Goal: Information Seeking & Learning: Learn about a topic

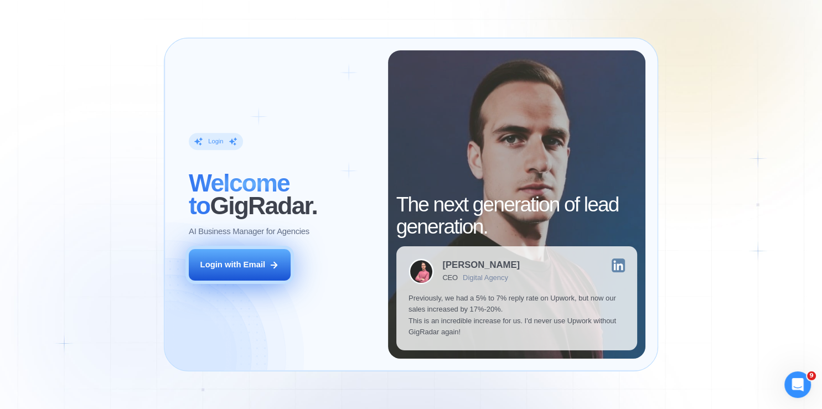
click at [246, 266] on div "Login with Email" at bounding box center [232, 264] width 65 height 11
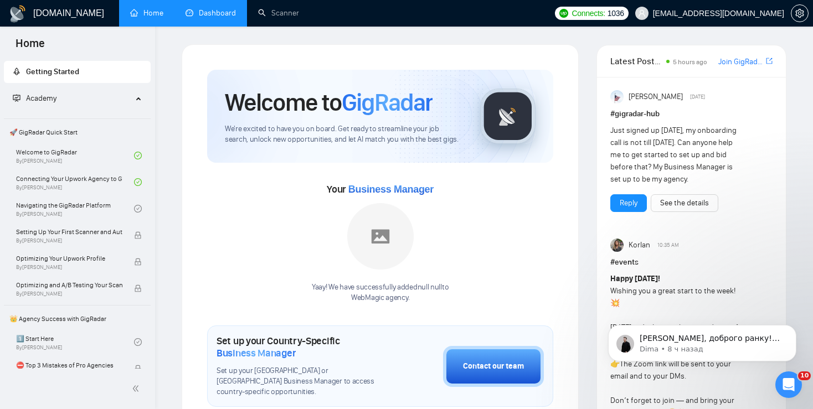
click at [223, 17] on link "Dashboard" at bounding box center [211, 12] width 50 height 9
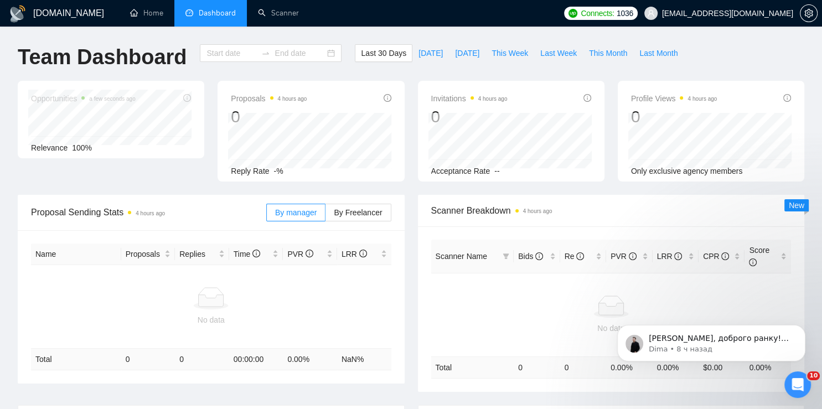
type input "[DATE]"
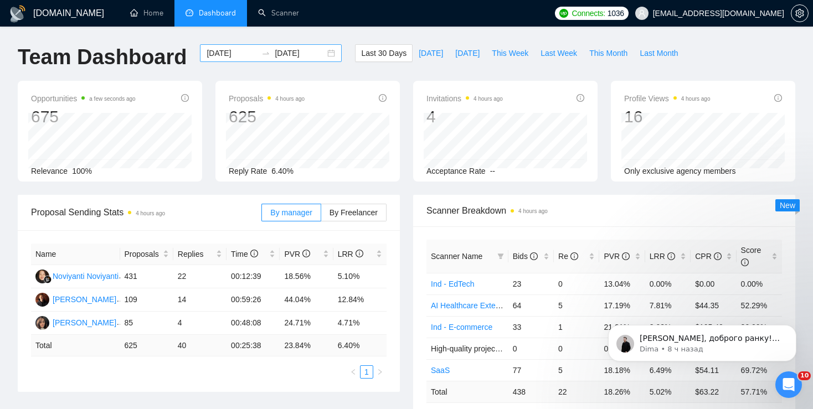
click at [321, 54] on div "[DATE] [DATE]" at bounding box center [271, 53] width 142 height 18
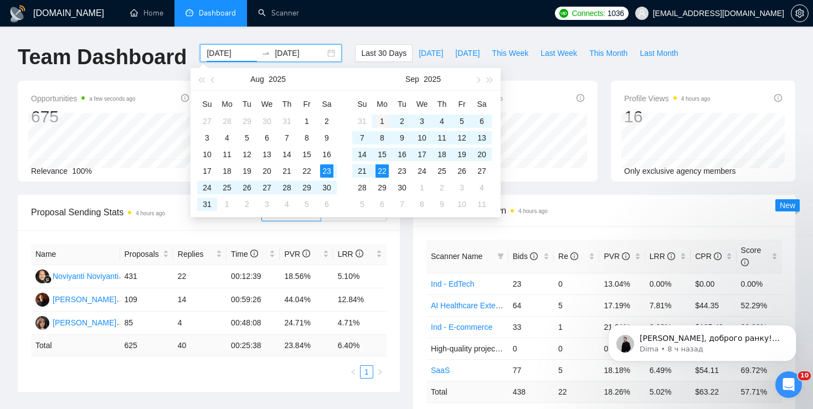
type input "[DATE]"
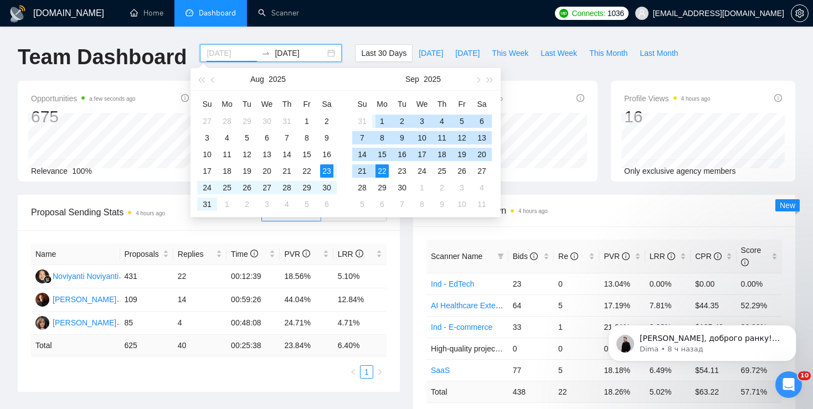
click at [385, 120] on div "1" at bounding box center [382, 121] width 13 height 13
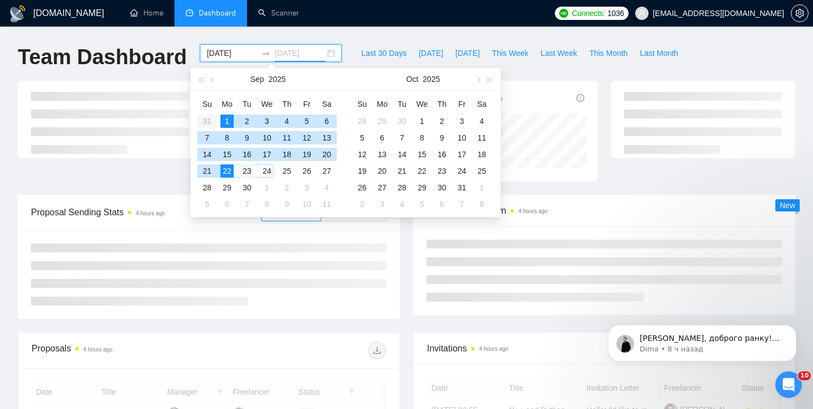
click at [249, 172] on div "23" at bounding box center [246, 170] width 13 height 13
type input "[DATE]"
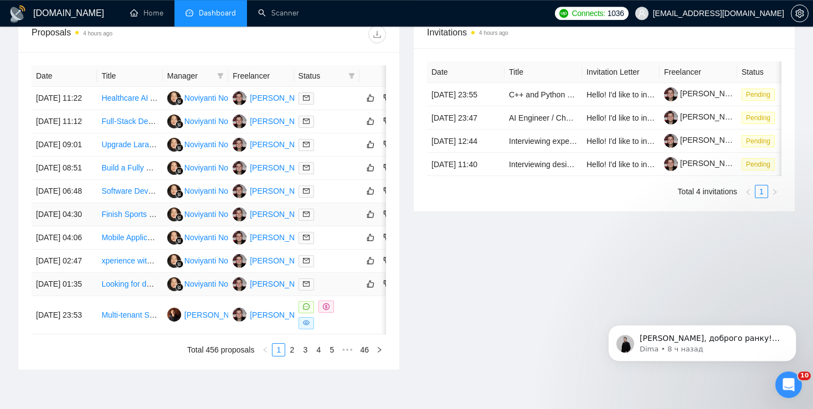
scroll to position [596, 0]
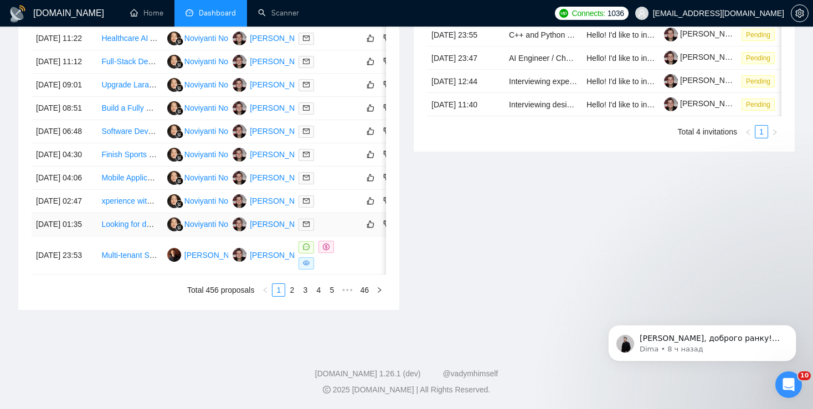
click at [140, 220] on link "Looking for developer with experiecne integrating apis and fullstack development" at bounding box center [239, 224] width 277 height 9
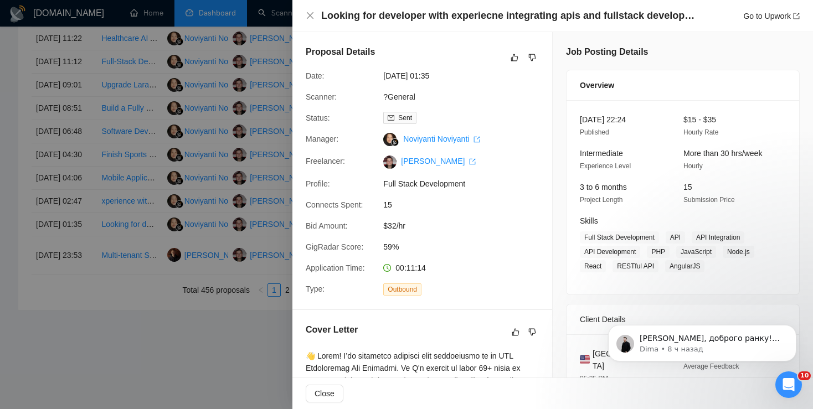
click at [182, 232] on div at bounding box center [406, 204] width 813 height 409
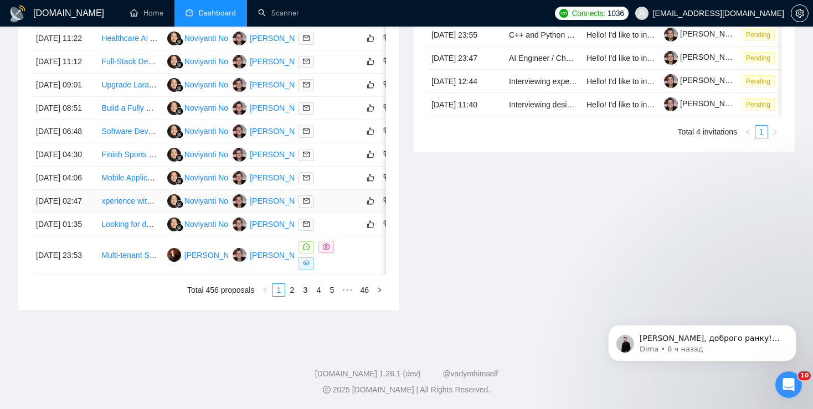
click at [121, 197] on link "xperience with healthcare systems/EHRs (not just generic apps)" at bounding box center [211, 201] width 220 height 9
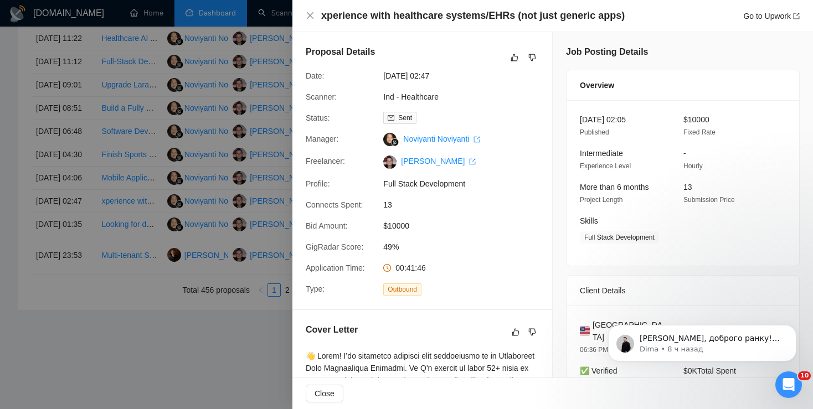
click at [193, 178] on div at bounding box center [406, 204] width 813 height 409
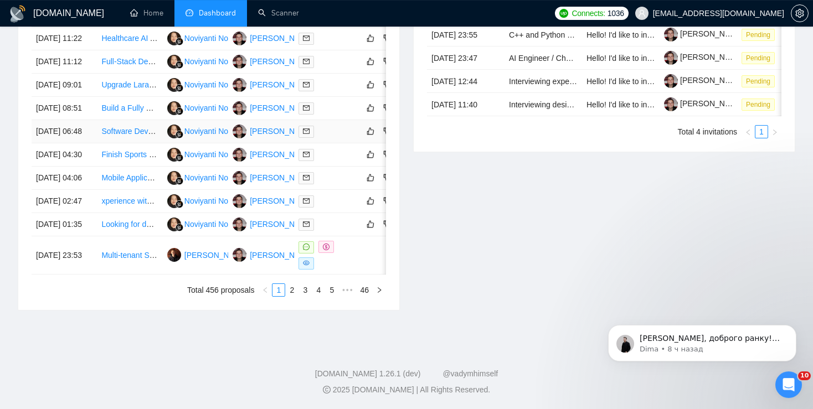
scroll to position [503, 0]
click at [135, 182] on link "Mobile Application Developer" at bounding box center [151, 177] width 100 height 9
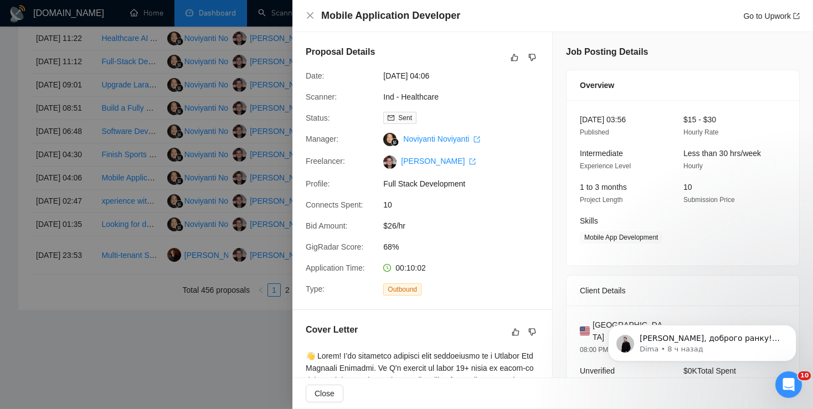
click at [123, 182] on div at bounding box center [406, 204] width 813 height 409
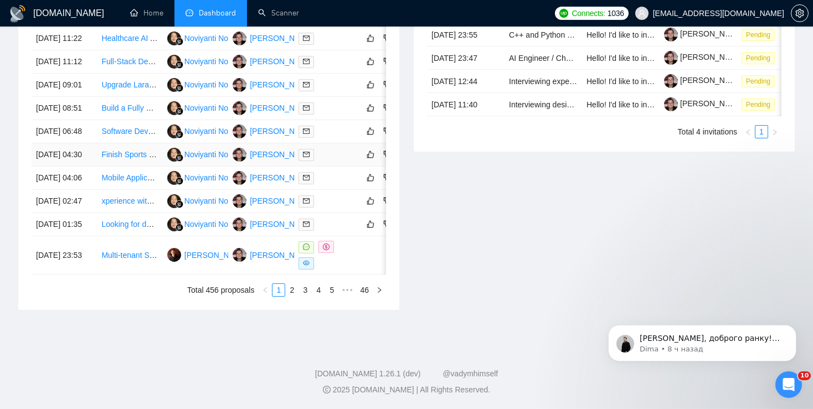
click at [117, 159] on link "Finish Sports Card Marketplace (UI/UX + Supabase + Stripe + Trading System)" at bounding box center [237, 154] width 272 height 9
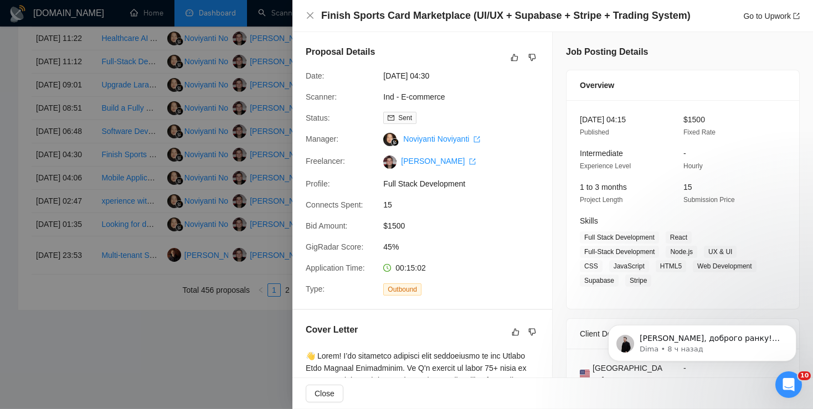
click at [124, 235] on div at bounding box center [406, 204] width 813 height 409
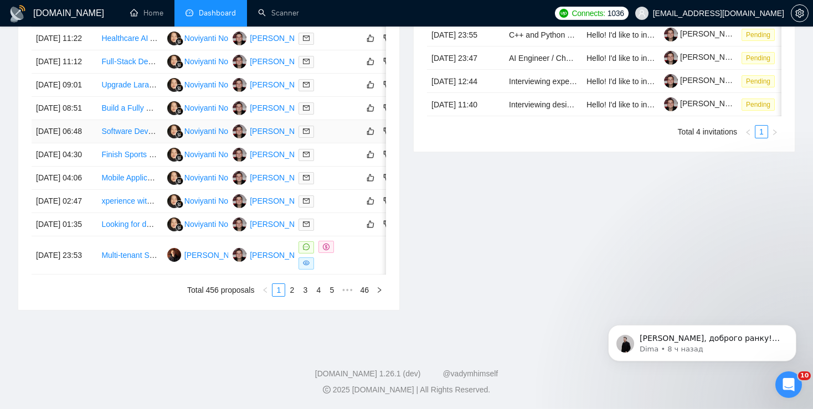
click at [110, 136] on link "Software Developer for Online Training Academy" at bounding box center [185, 131] width 168 height 9
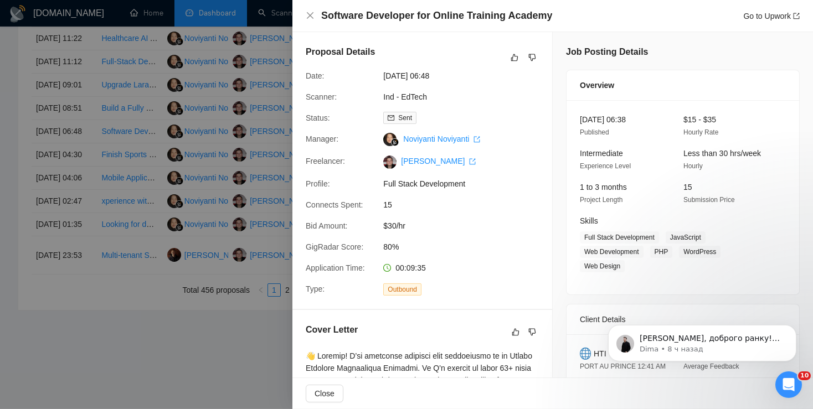
click at [136, 151] on div at bounding box center [406, 204] width 813 height 409
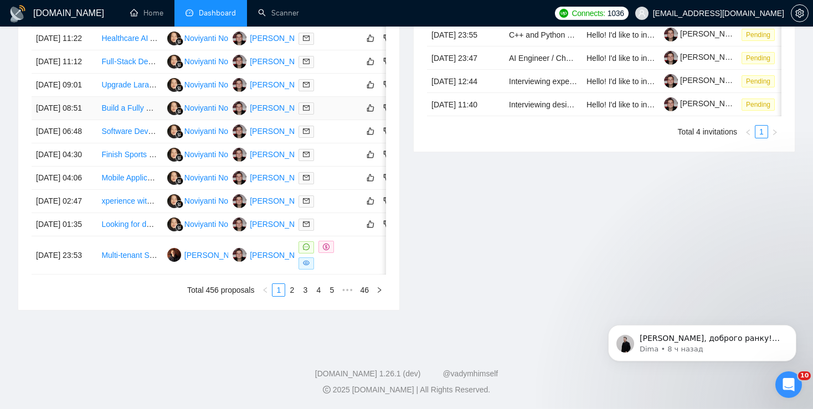
click at [123, 112] on link "Build a Fully Operating Real Estate Website - Modern, Scalable, and User-Friend…" at bounding box center [243, 108] width 284 height 9
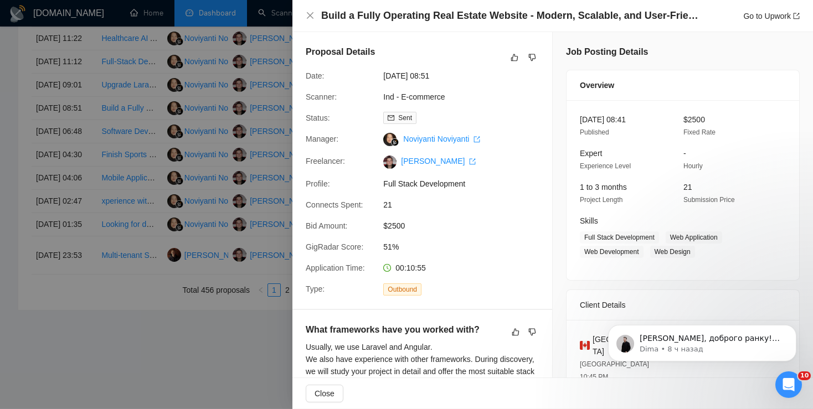
click at [150, 211] on div at bounding box center [406, 204] width 813 height 409
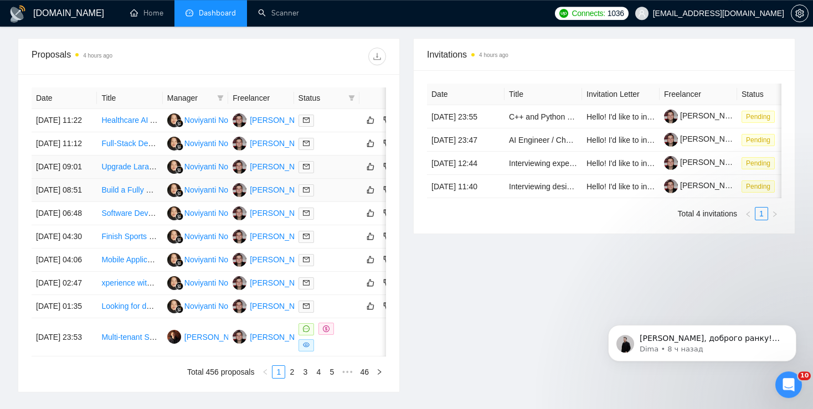
scroll to position [413, 0]
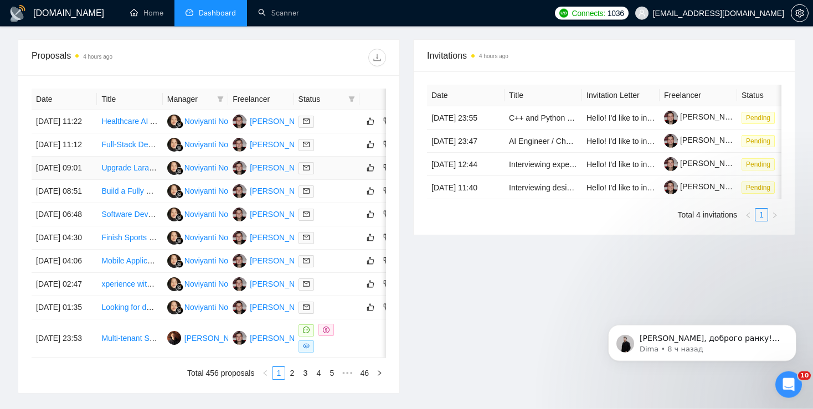
click at [126, 172] on link "Upgrade Laravel CRM UI with Free Admin Template and Custom Lead Page" at bounding box center [232, 167] width 262 height 9
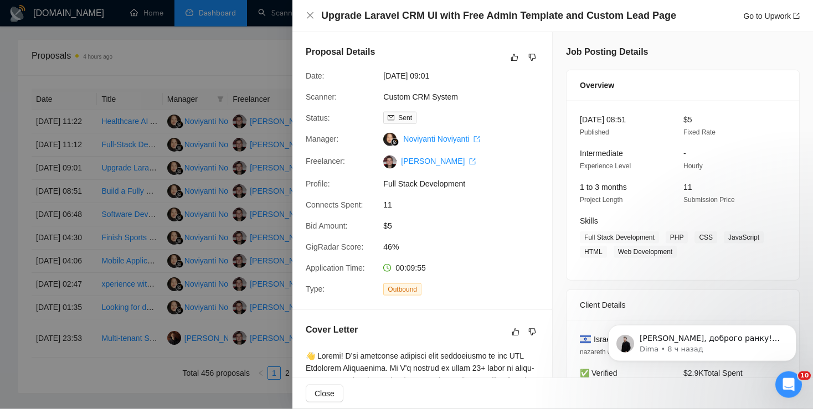
click at [191, 172] on div at bounding box center [406, 204] width 813 height 409
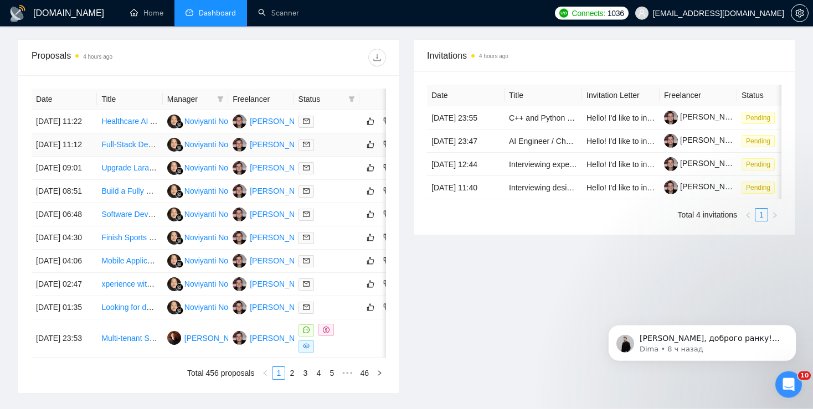
click at [116, 149] on link "Full-Stack Developer (React, Node.js, Directus) for Bowling & Billiard Reservat…" at bounding box center [248, 144] width 295 height 9
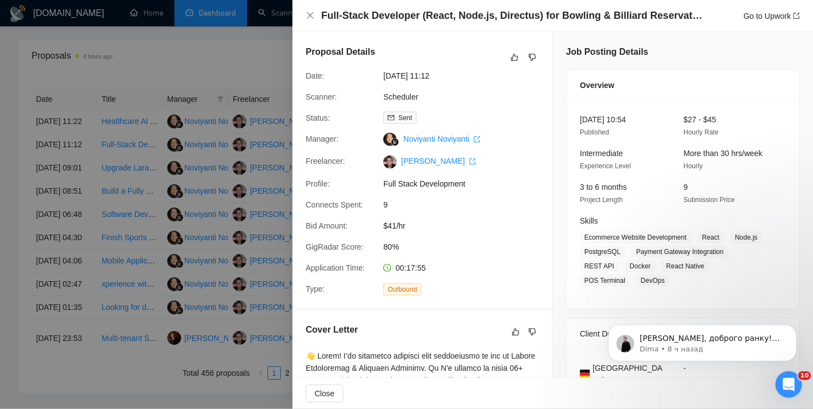
click at [105, 146] on div at bounding box center [406, 204] width 813 height 409
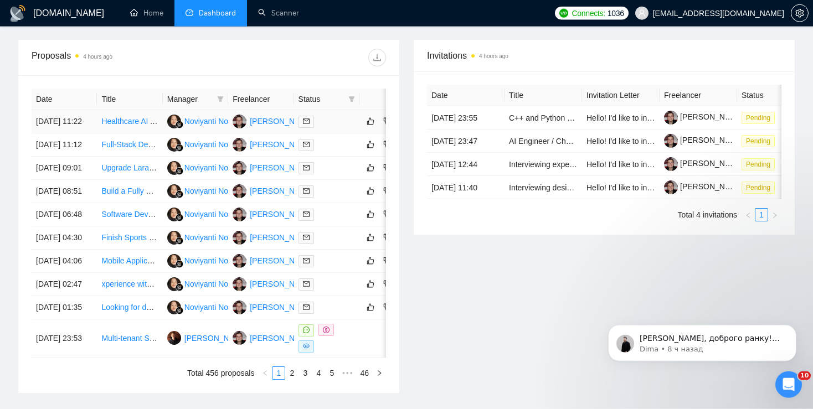
click at [109, 124] on link "Healthcare AI Agent Developer (Vapi & Conversational AI)" at bounding box center [200, 121] width 199 height 9
